Goal: Task Accomplishment & Management: Manage account settings

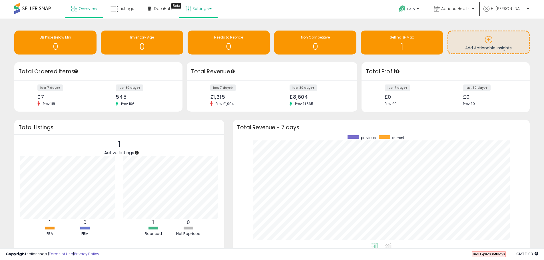
click at [208, 10] on link "Settings" at bounding box center [198, 8] width 35 height 17
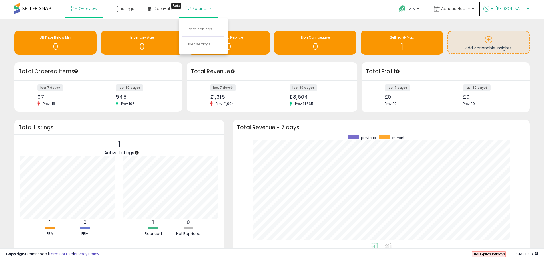
click at [523, 12] on p "Hi [PERSON_NAME]" at bounding box center [506, 9] width 46 height 7
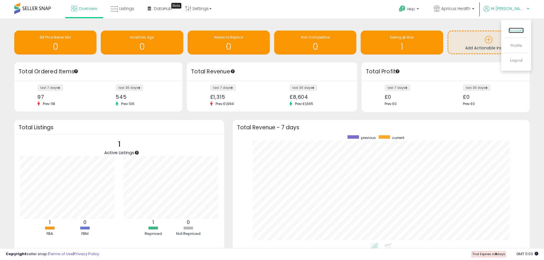
click at [516, 31] on link "Account" at bounding box center [516, 30] width 15 height 5
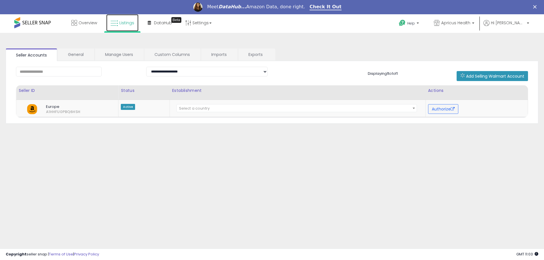
click at [129, 24] on span "Listings" at bounding box center [126, 23] width 15 height 6
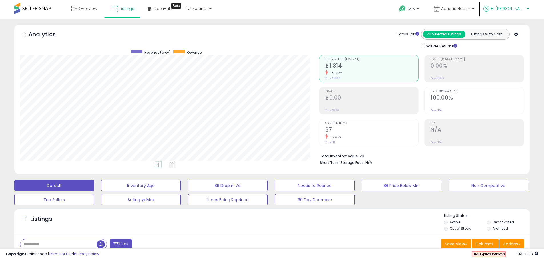
click at [519, 7] on span "Hi [PERSON_NAME]" at bounding box center [508, 9] width 34 height 6
click at [520, 46] on link "Profile" at bounding box center [516, 45] width 11 height 5
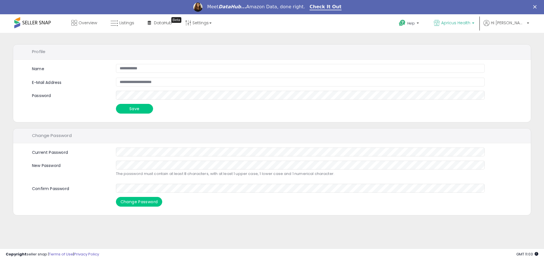
click at [470, 22] on span "Apricus Health" at bounding box center [455, 23] width 29 height 6
click at [472, 40] on span "1 listings" at bounding box center [465, 40] width 14 height 5
click at [420, 23] on p "Help" at bounding box center [410, 24] width 22 height 6
click at [431, 46] on link "Contact Support" at bounding box center [415, 44] width 31 height 5
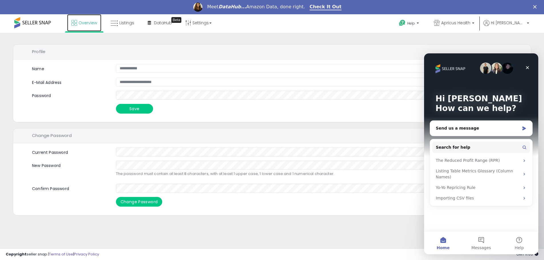
click at [88, 23] on span "Overview" at bounding box center [88, 23] width 19 height 6
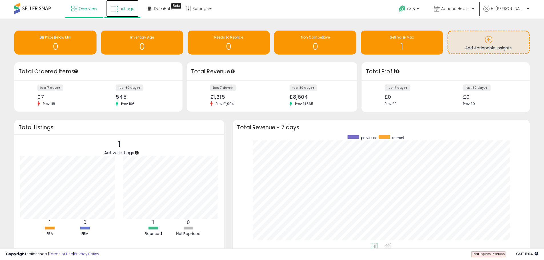
click at [132, 8] on span "Listings" at bounding box center [126, 9] width 15 height 6
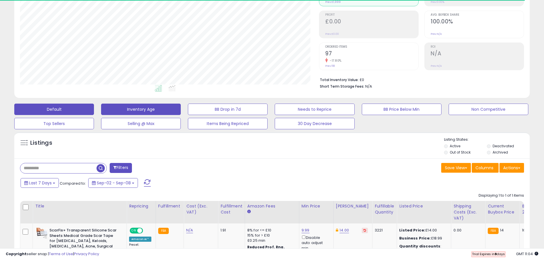
scroll to position [144, 0]
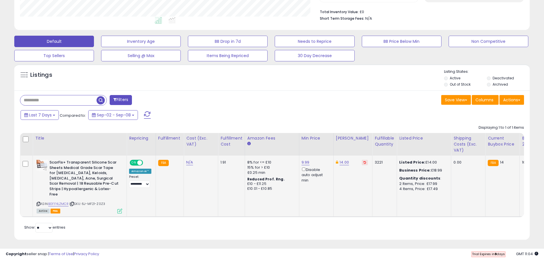
click at [140, 164] on span at bounding box center [139, 162] width 5 height 5
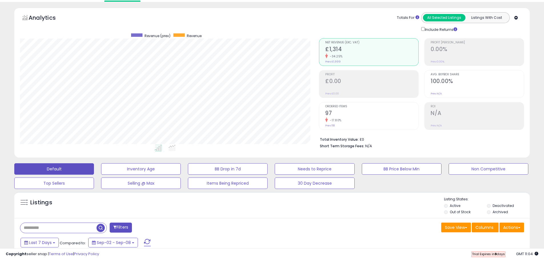
scroll to position [0, 0]
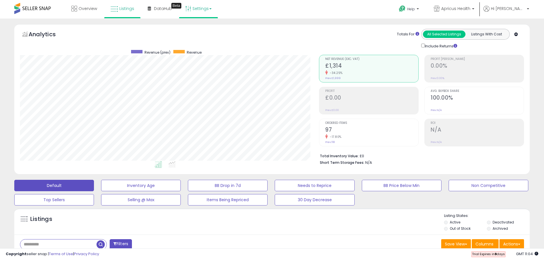
click at [209, 11] on link "Settings" at bounding box center [198, 8] width 35 height 17
click at [204, 45] on link "User settings" at bounding box center [198, 43] width 24 height 5
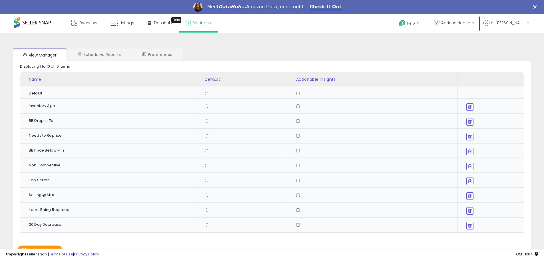
click at [209, 27] on link "Settings" at bounding box center [198, 22] width 35 height 17
click at [202, 43] on link "Store settings" at bounding box center [199, 43] width 26 height 5
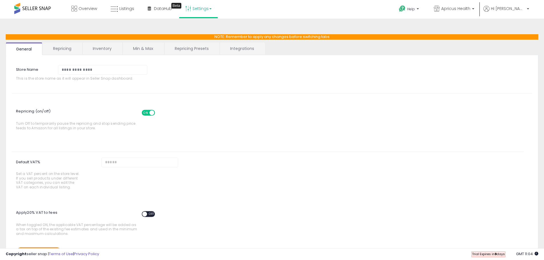
click at [150, 112] on span at bounding box center [151, 113] width 5 height 5
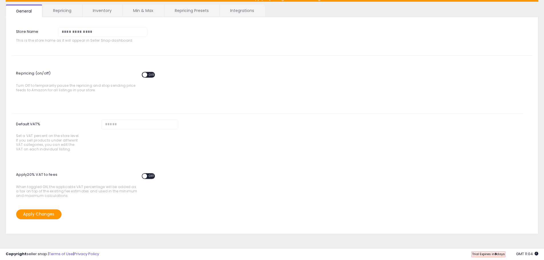
scroll to position [41, 0]
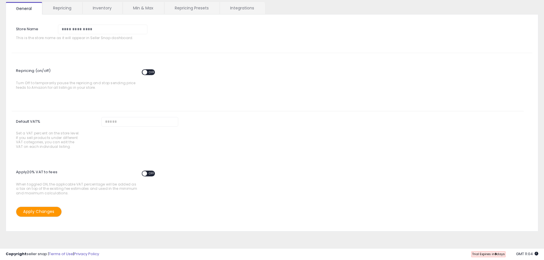
click at [58, 206] on div "Apply Changes" at bounding box center [271, 161] width 529 height 120
click at [55, 210] on button "Apply Changes" at bounding box center [39, 212] width 46 height 10
